Goal: Information Seeking & Learning: Understand process/instructions

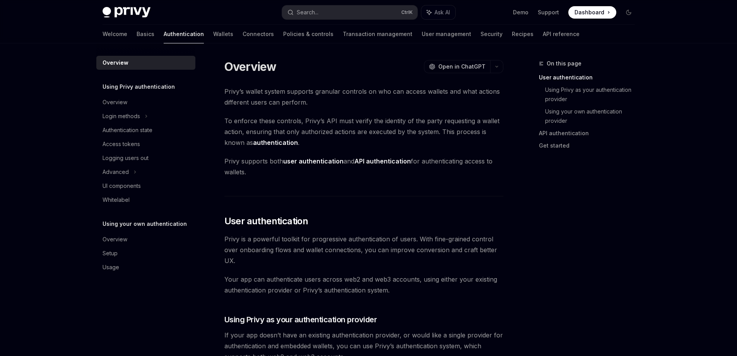
click at [592, 14] on span "Dashboard" at bounding box center [590, 13] width 30 height 8
click at [302, 10] on div "Search..." at bounding box center [308, 12] width 22 height 9
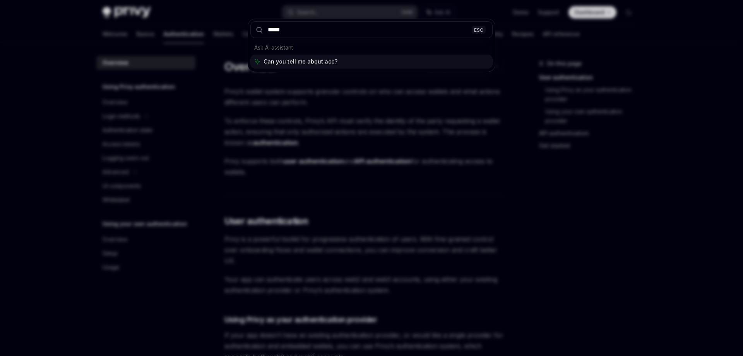
type input "******"
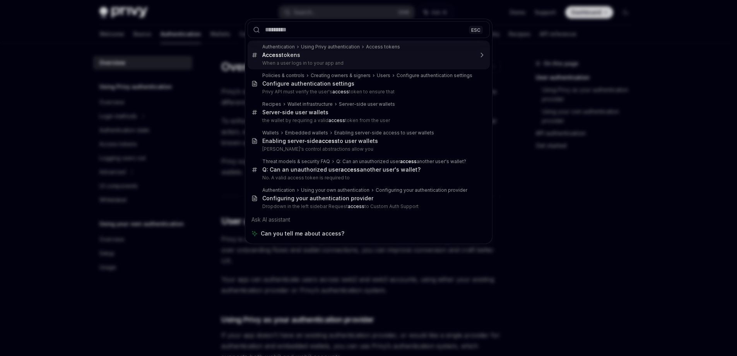
type textarea "*"
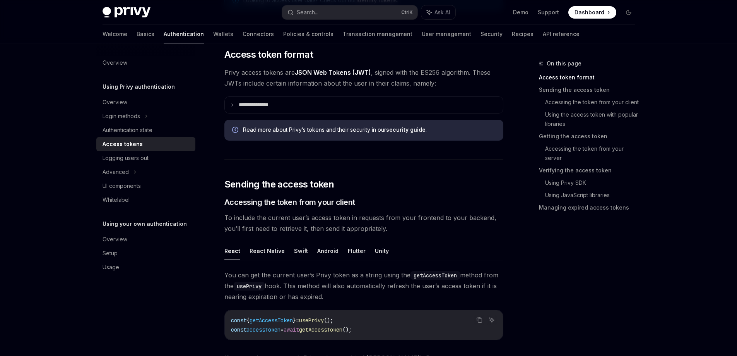
scroll to position [155, 0]
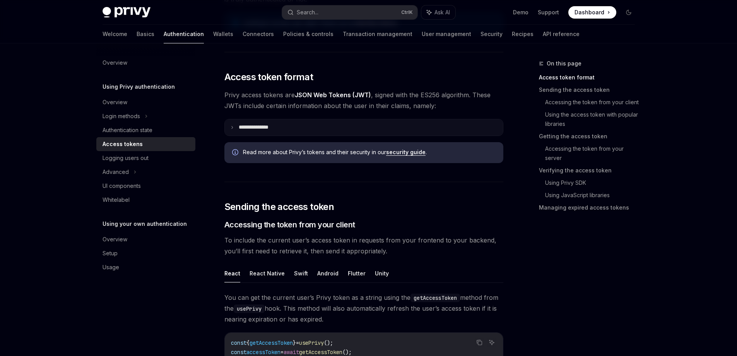
click at [232, 123] on summary "**********" at bounding box center [364, 127] width 278 height 16
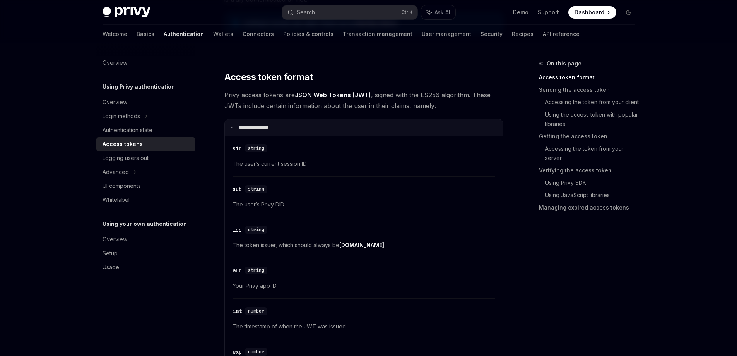
click at [233, 127] on icon at bounding box center [232, 127] width 4 height 4
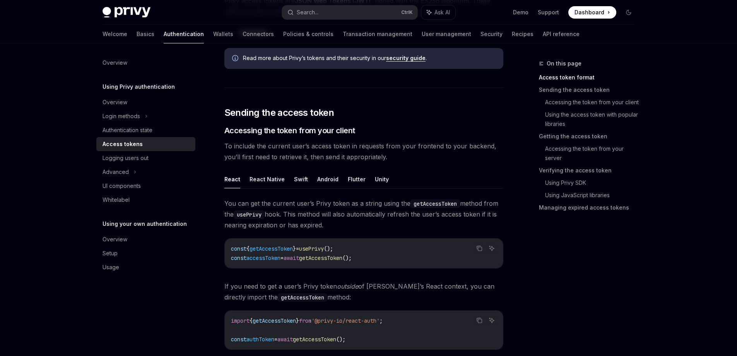
scroll to position [271, 0]
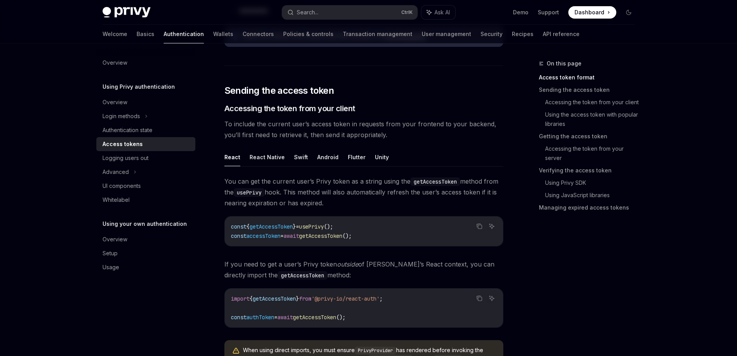
click at [269, 227] on span "getAccessToken" at bounding box center [271, 226] width 43 height 7
copy span "getAccessToken"
click at [478, 224] on icon "Copy the contents from the code block" at bounding box center [479, 224] width 4 height 3
click at [384, 231] on code "const { getAccessToken } = usePrivy (); const accessToken = await getAccessToke…" at bounding box center [364, 231] width 266 height 19
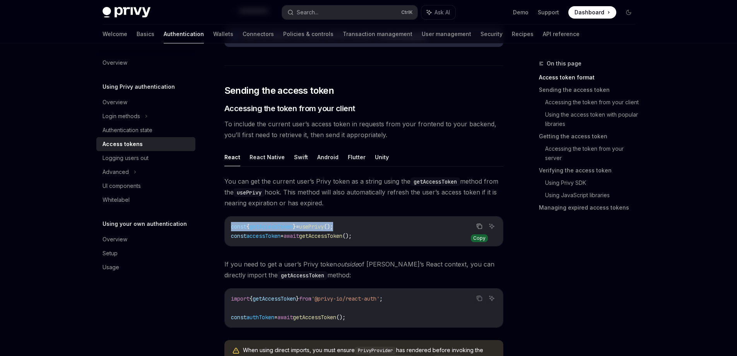
drag, startPoint x: 359, startPoint y: 225, endPoint x: 232, endPoint y: 227, distance: 127.0
click at [232, 227] on code "const { getAccessToken } = usePrivy (); const accessToken = await getAccessToke…" at bounding box center [364, 231] width 266 height 19
click at [396, 230] on code "const { getAccessToken } = usePrivy (); const accessToken = await getAccessToke…" at bounding box center [364, 231] width 266 height 19
click at [479, 225] on icon "Copy the contents from the code block" at bounding box center [480, 227] width 4 height 4
click at [277, 237] on span "accessToken" at bounding box center [264, 235] width 34 height 7
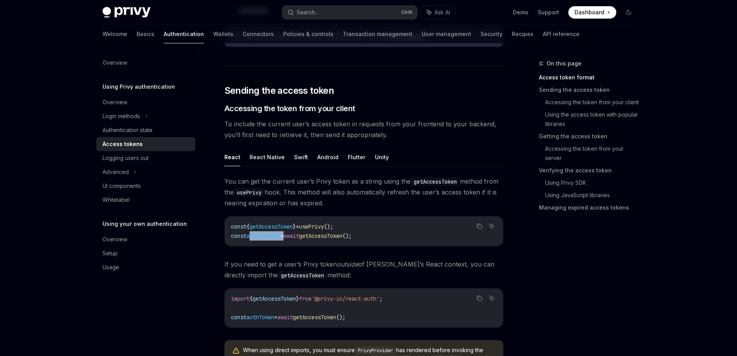
click at [277, 237] on span "accessToken" at bounding box center [264, 235] width 34 height 7
copy code "const accessToken = await getAccessToken ();"
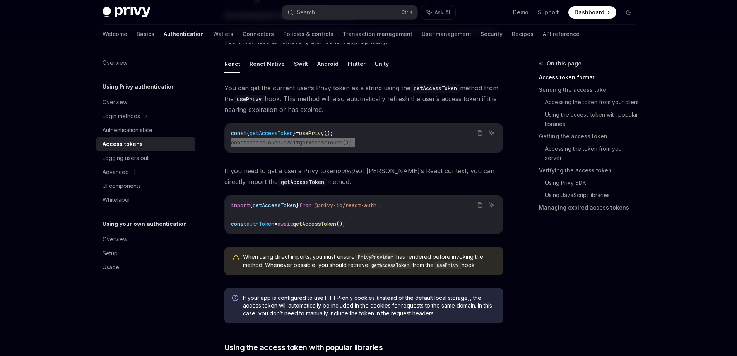
scroll to position [387, 0]
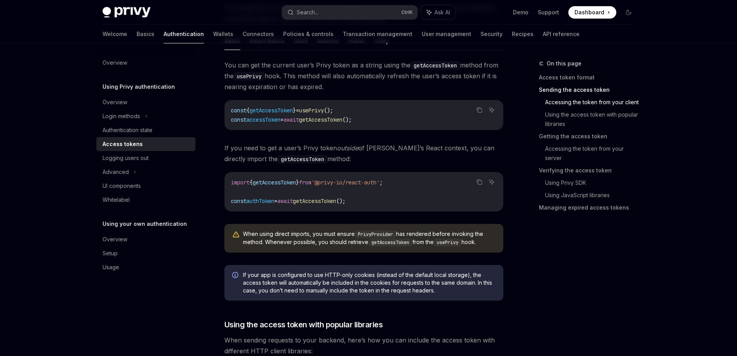
click at [259, 201] on span "authToken" at bounding box center [261, 200] width 28 height 7
click at [307, 201] on span "getAccessToken" at bounding box center [314, 200] width 43 height 7
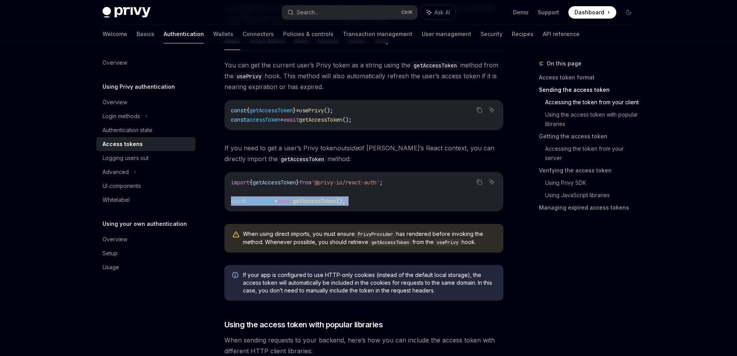
click at [307, 201] on span "getAccessToken" at bounding box center [314, 200] width 43 height 7
click at [274, 204] on span "authToken" at bounding box center [261, 200] width 28 height 7
click at [266, 202] on span "authToken" at bounding box center [261, 200] width 28 height 7
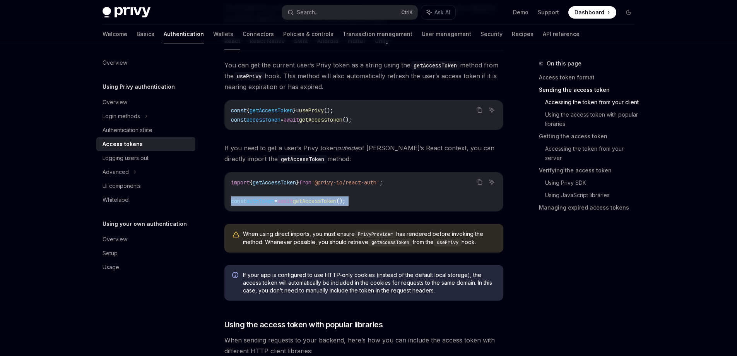
click at [310, 201] on span "getAccessToken" at bounding box center [314, 200] width 43 height 7
click at [263, 203] on span "authToken" at bounding box center [261, 200] width 28 height 7
copy div "const authToken = await getAccessToken ();"
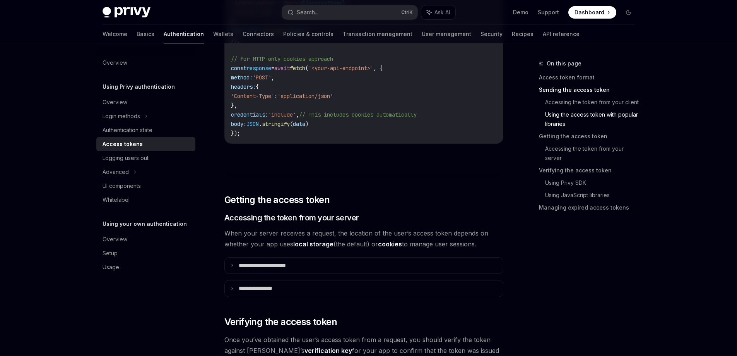
scroll to position [929, 0]
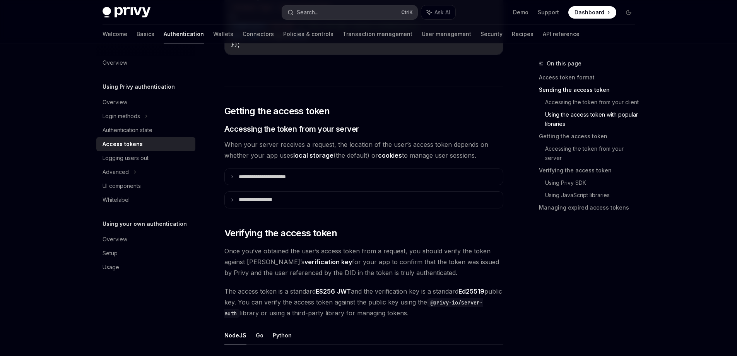
click at [305, 14] on div "Search..." at bounding box center [308, 12] width 22 height 9
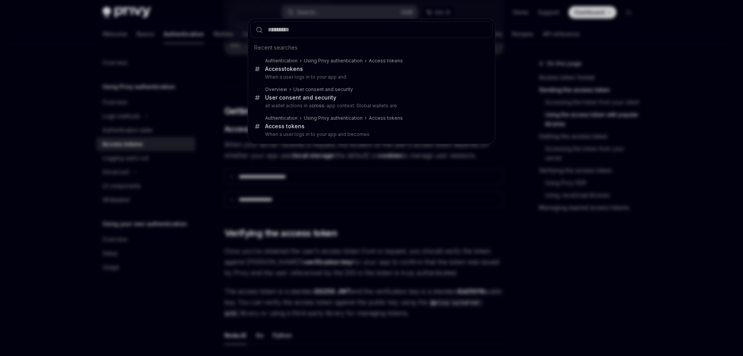
click at [305, 14] on div "Recent searches Authentication Using Privy authentication Access tokens Access …" at bounding box center [371, 178] width 743 height 356
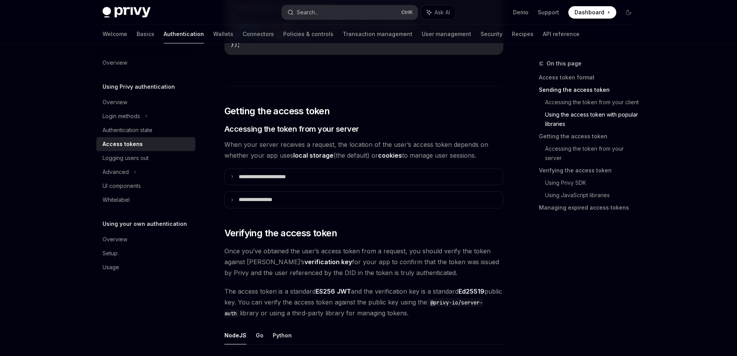
click at [305, 14] on div "Search..." at bounding box center [308, 12] width 22 height 9
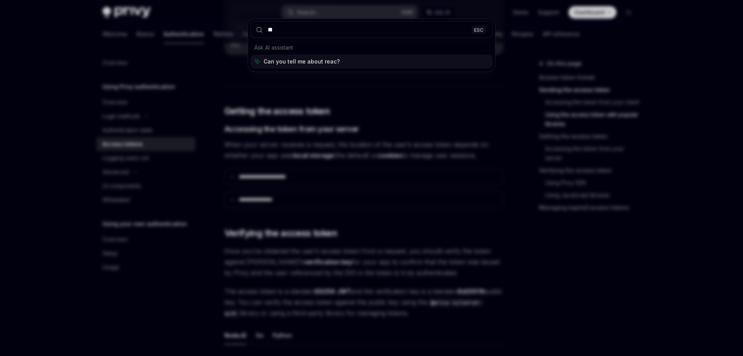
type input "*"
type input "********"
type textarea "*"
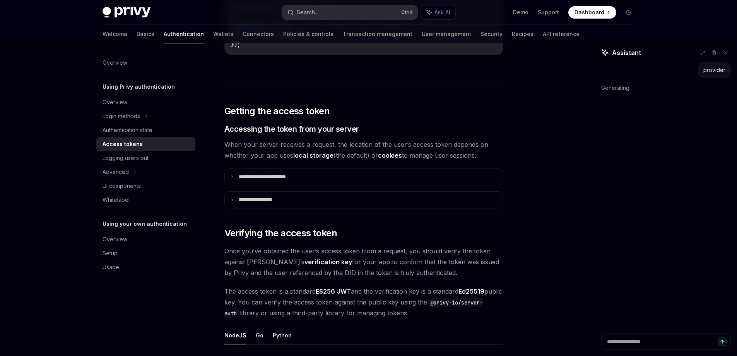
click at [305, 14] on div "Search..." at bounding box center [308, 12] width 22 height 9
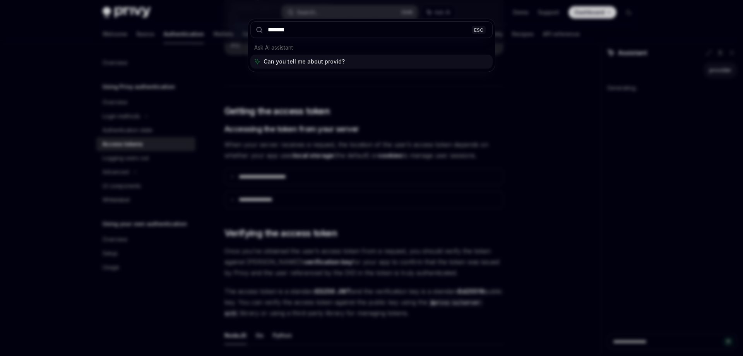
type input "********"
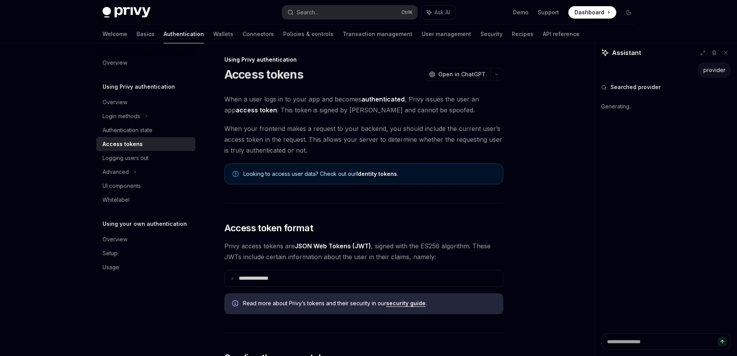
scroll to position [0, 0]
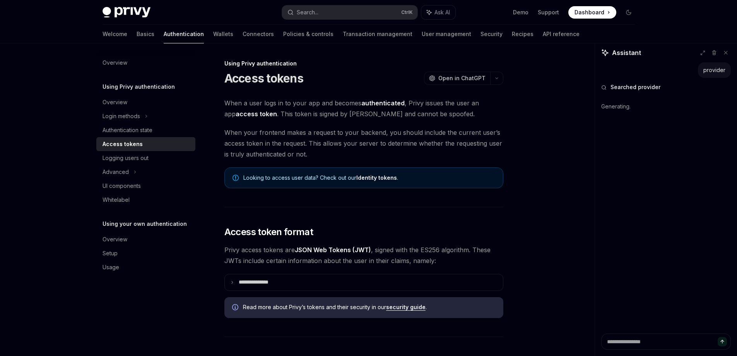
click at [715, 69] on div "provider" at bounding box center [715, 70] width 22 height 8
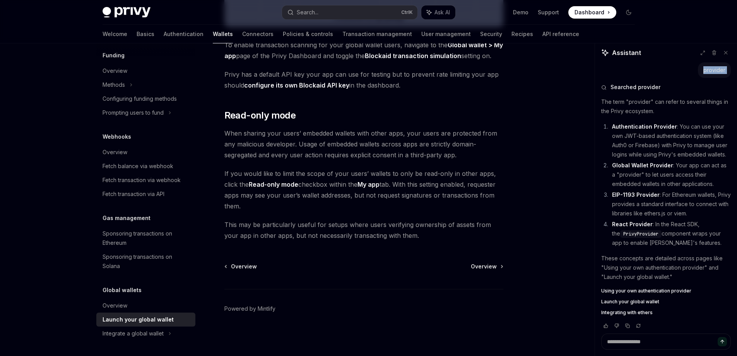
scroll to position [14, 0]
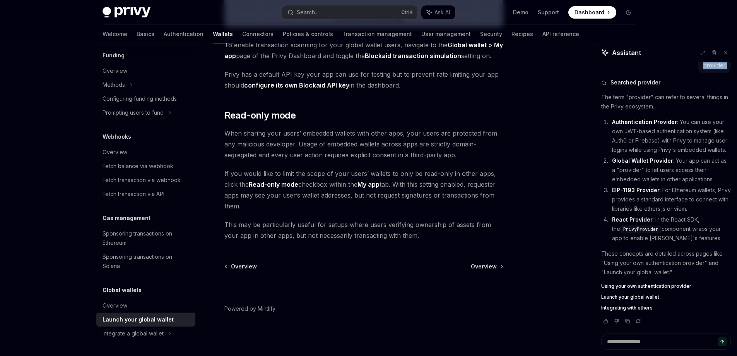
click at [670, 286] on span "Using your own authentication provider" at bounding box center [647, 286] width 90 height 6
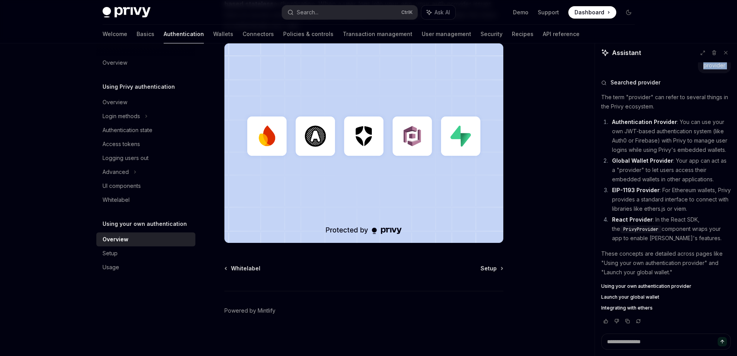
scroll to position [195, 0]
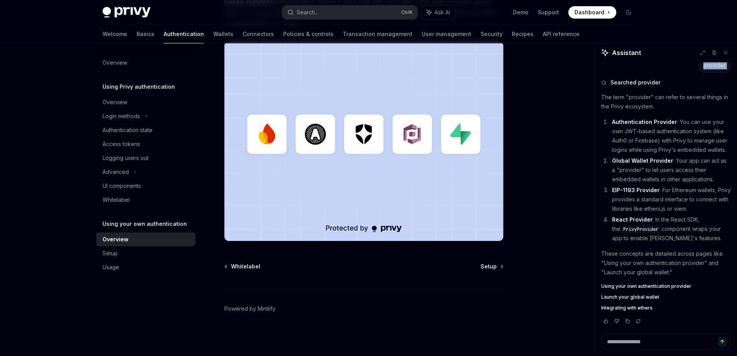
click at [641, 296] on span "Launch your global wallet" at bounding box center [631, 297] width 58 height 6
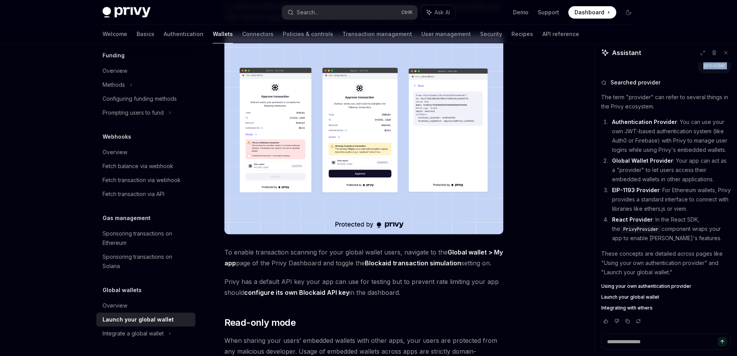
scroll to position [633, 0]
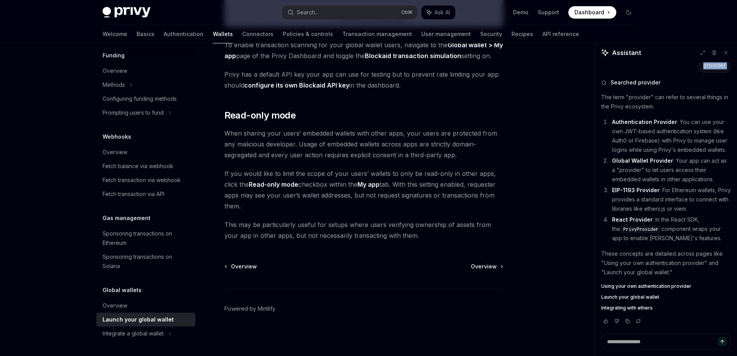
click at [631, 309] on span "Integrating with ethers" at bounding box center [627, 308] width 51 height 6
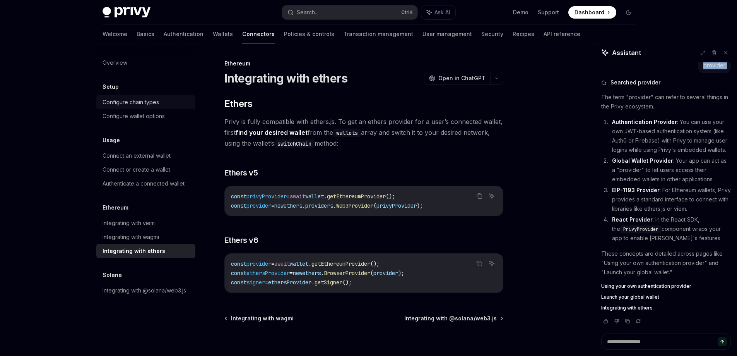
click at [141, 96] on link "Configure chain types" at bounding box center [145, 102] width 99 height 14
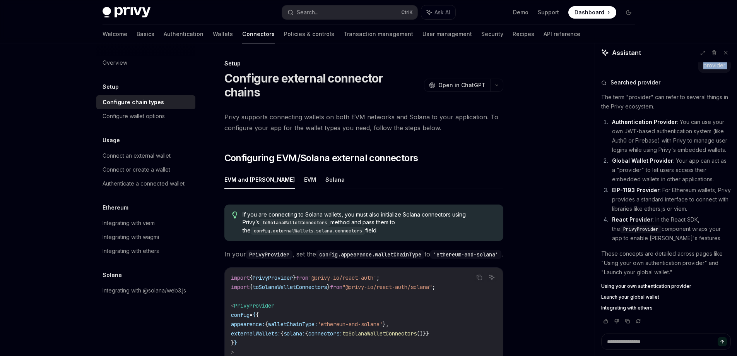
click at [134, 10] on img at bounding box center [127, 12] width 48 height 11
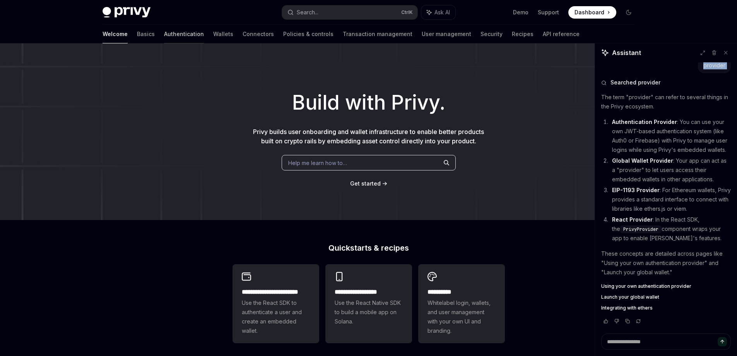
click at [164, 36] on link "Authentication" at bounding box center [184, 34] width 40 height 19
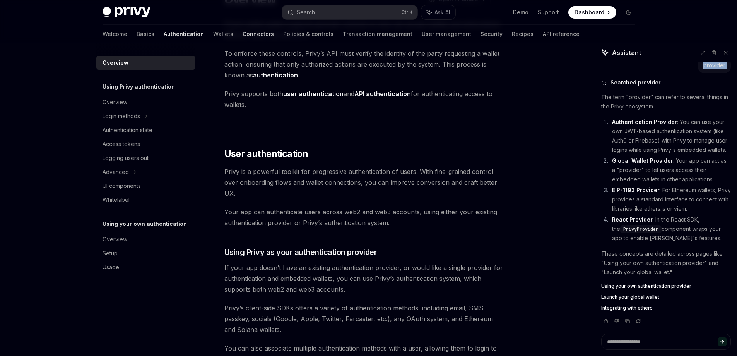
scroll to position [77, 0]
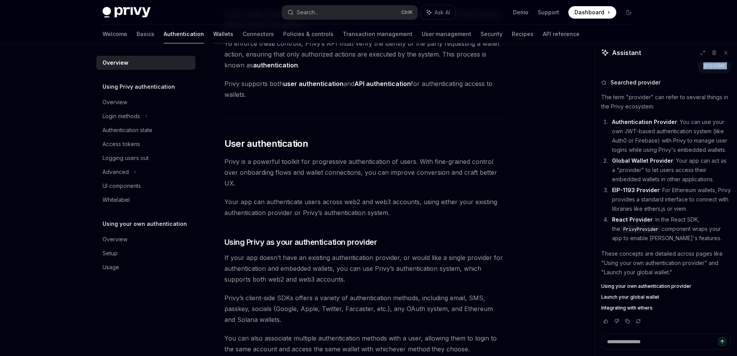
click at [213, 37] on link "Wallets" at bounding box center [223, 34] width 20 height 19
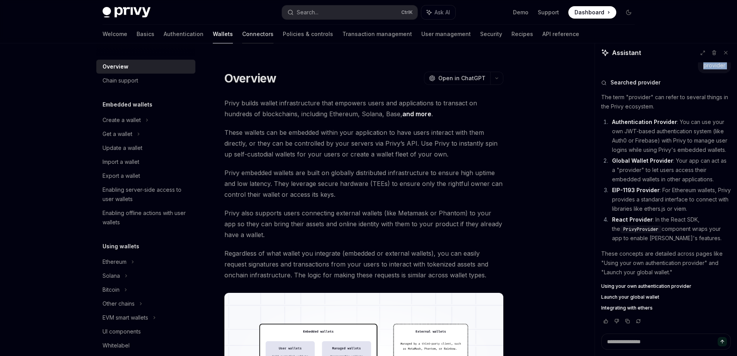
click at [242, 35] on link "Connectors" at bounding box center [257, 34] width 31 height 19
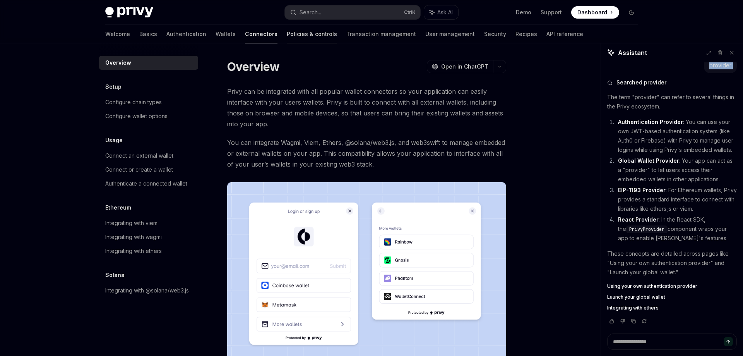
click at [287, 34] on link "Policies & controls" at bounding box center [312, 34] width 50 height 19
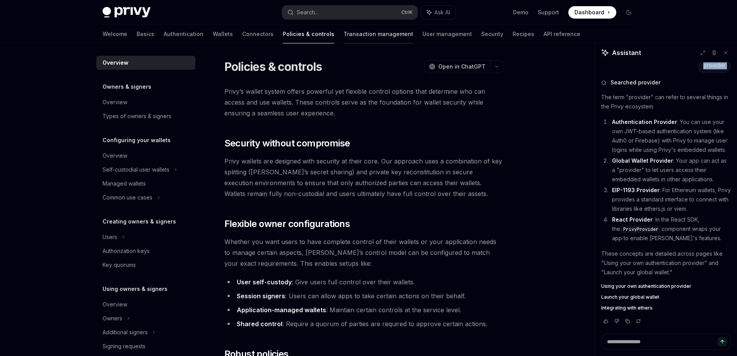
click at [344, 34] on link "Transaction management" at bounding box center [379, 34] width 70 height 19
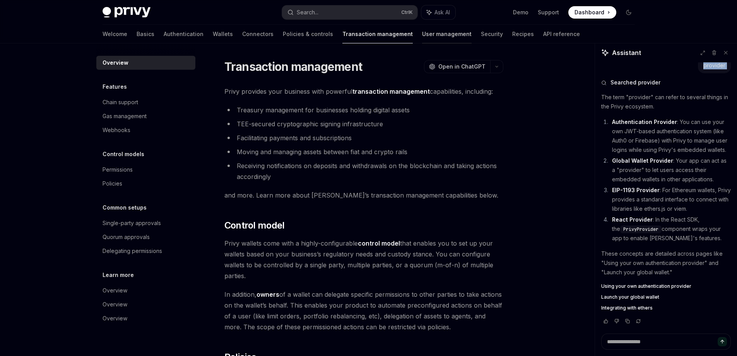
click at [422, 34] on link "User management" at bounding box center [447, 34] width 50 height 19
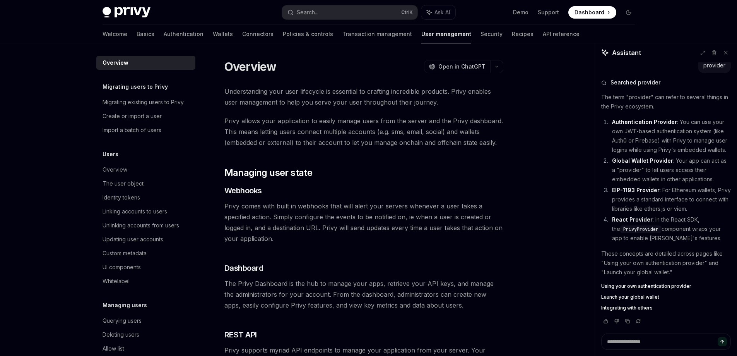
click at [455, 33] on div "Welcome Basics Authentication Wallets Connectors Policies & controls Transactio…" at bounding box center [341, 34] width 477 height 19
click at [512, 35] on link "Recipes" at bounding box center [523, 34] width 22 height 19
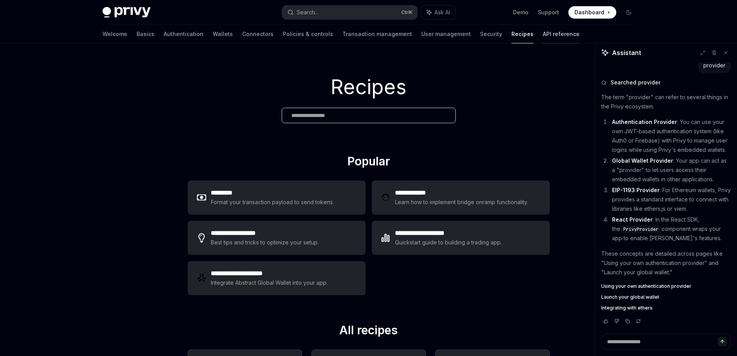
click at [543, 34] on link "API reference" at bounding box center [561, 34] width 37 height 19
type textarea "*"
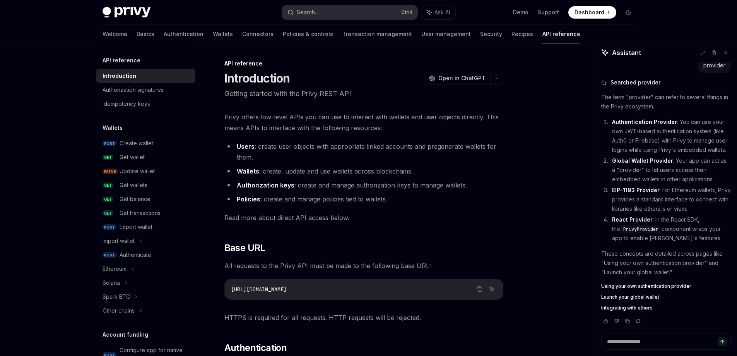
click at [332, 12] on button "Search... Ctrl K" at bounding box center [349, 12] width 135 height 14
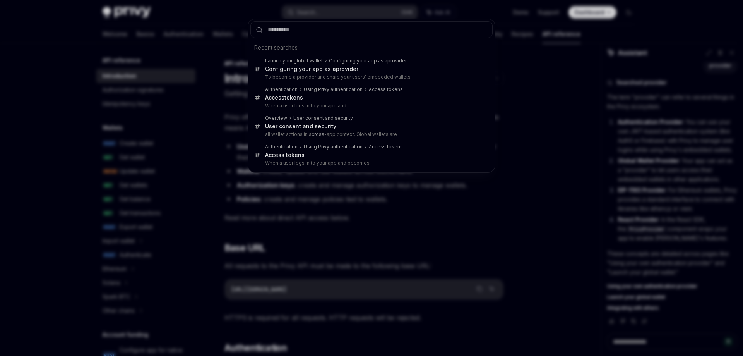
click at [543, 35] on div "Recent searches Launch your global wallet Configuring your app as a provider Co…" at bounding box center [371, 178] width 743 height 356
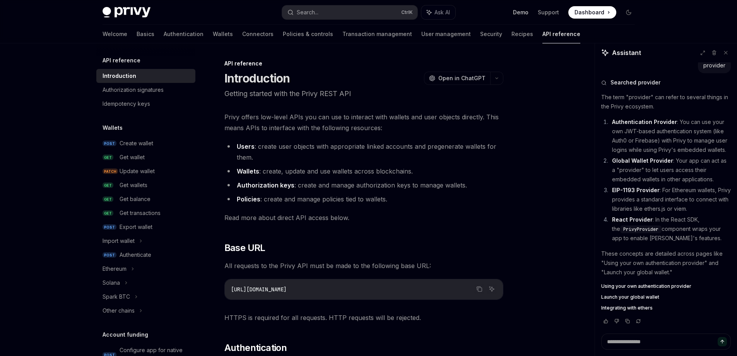
click at [528, 13] on link "Demo" at bounding box center [520, 13] width 15 height 8
click at [347, 12] on button "Search... Ctrl K" at bounding box center [349, 12] width 135 height 14
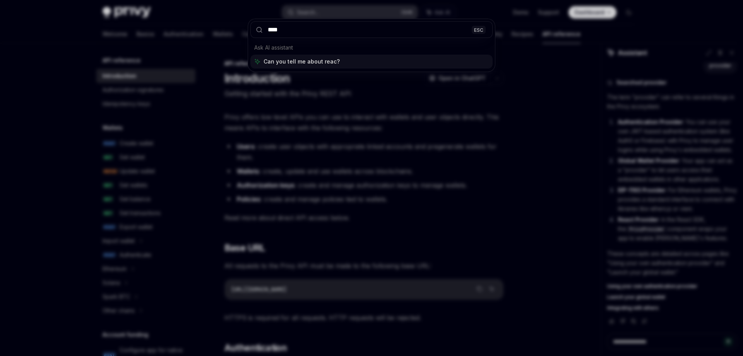
type input "*****"
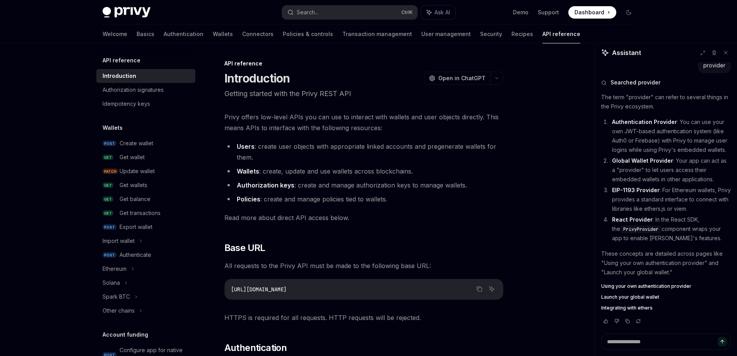
type textarea "*"
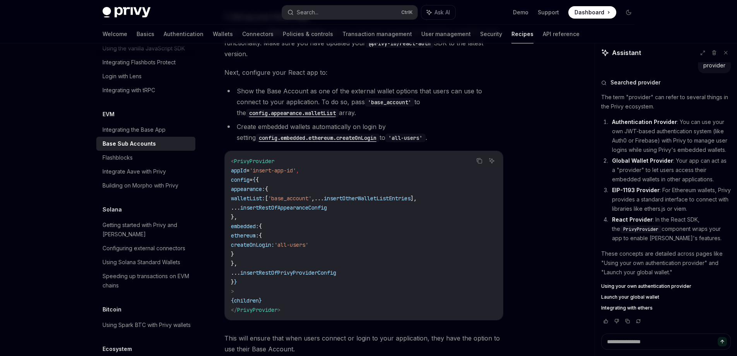
scroll to position [406, 0]
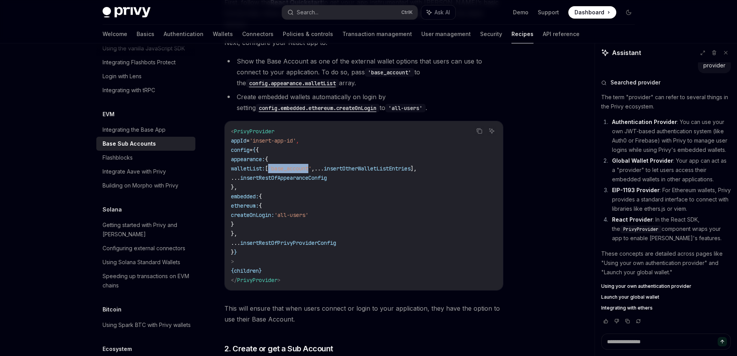
drag, startPoint x: 314, startPoint y: 157, endPoint x: 354, endPoint y: 159, distance: 39.9
click at [312, 165] on span "'base_account'" at bounding box center [289, 168] width 43 height 7
click at [388, 162] on code "< PrivyProvider appId = 'insert-app-id' , config = { { appearance: { walletList…" at bounding box center [364, 206] width 266 height 158
drag, startPoint x: 369, startPoint y: 166, endPoint x: 338, endPoint y: 167, distance: 31.4
click at [327, 174] on span "insertRestOfAppearanceConfig" at bounding box center [283, 177] width 87 height 7
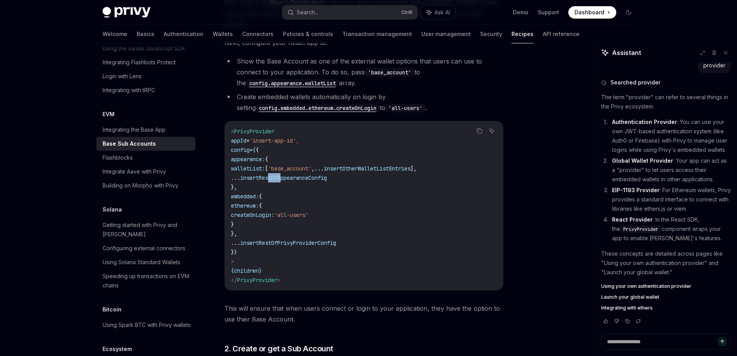
drag, startPoint x: 322, startPoint y: 171, endPoint x: 307, endPoint y: 171, distance: 15.5
click at [308, 171] on code "< PrivyProvider appId = 'insert-app-id' , config = { { appearance: { walletList…" at bounding box center [364, 206] width 266 height 158
drag, startPoint x: 277, startPoint y: 182, endPoint x: 270, endPoint y: 183, distance: 7.1
click at [259, 193] on span "embedded:" at bounding box center [245, 196] width 28 height 7
drag, startPoint x: 290, startPoint y: 206, endPoint x: 309, endPoint y: 206, distance: 19.4
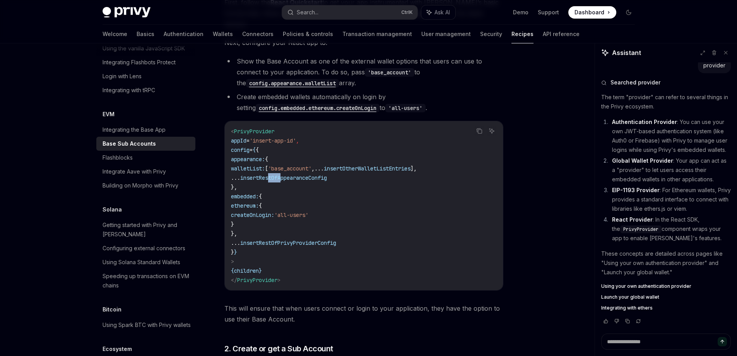
click at [274, 211] on span "createOnLogin:" at bounding box center [252, 214] width 43 height 7
drag, startPoint x: 348, startPoint y: 207, endPoint x: 362, endPoint y: 208, distance: 13.2
click at [362, 208] on code "< PrivyProvider appId = 'insert-app-id' , config = { { appearance: { walletList…" at bounding box center [364, 206] width 266 height 158
click at [354, 216] on code "< PrivyProvider appId = 'insert-app-id' , config = { { appearance: { walletList…" at bounding box center [364, 206] width 266 height 158
drag, startPoint x: 277, startPoint y: 233, endPoint x: 330, endPoint y: 234, distance: 53.4
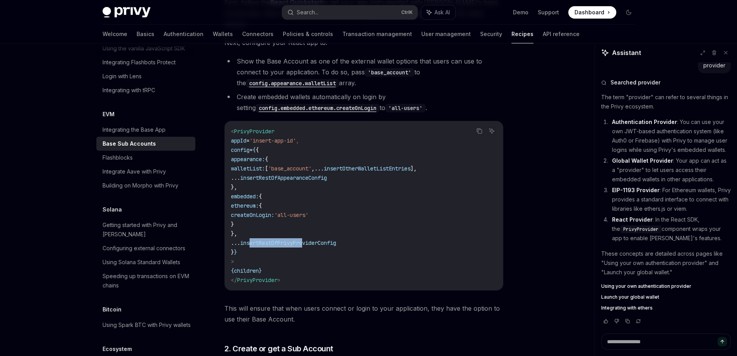
click at [330, 239] on span "insertRestOfPrivyProviderConfig" at bounding box center [288, 242] width 96 height 7
click at [298, 263] on code "< PrivyProvider appId = 'insert-app-id' , config = { { appearance: { walletList…" at bounding box center [364, 206] width 266 height 158
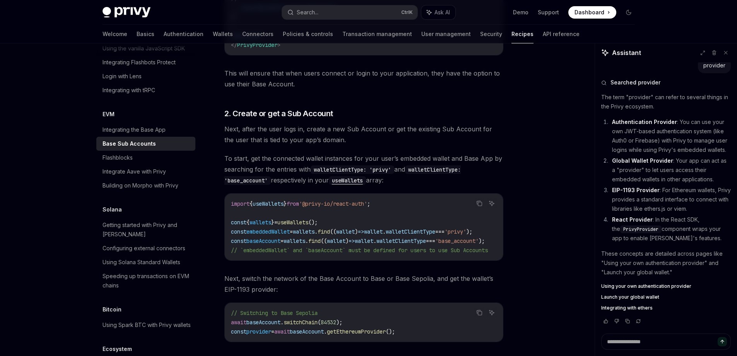
scroll to position [677, 0]
